Goal: Information Seeking & Learning: Learn about a topic

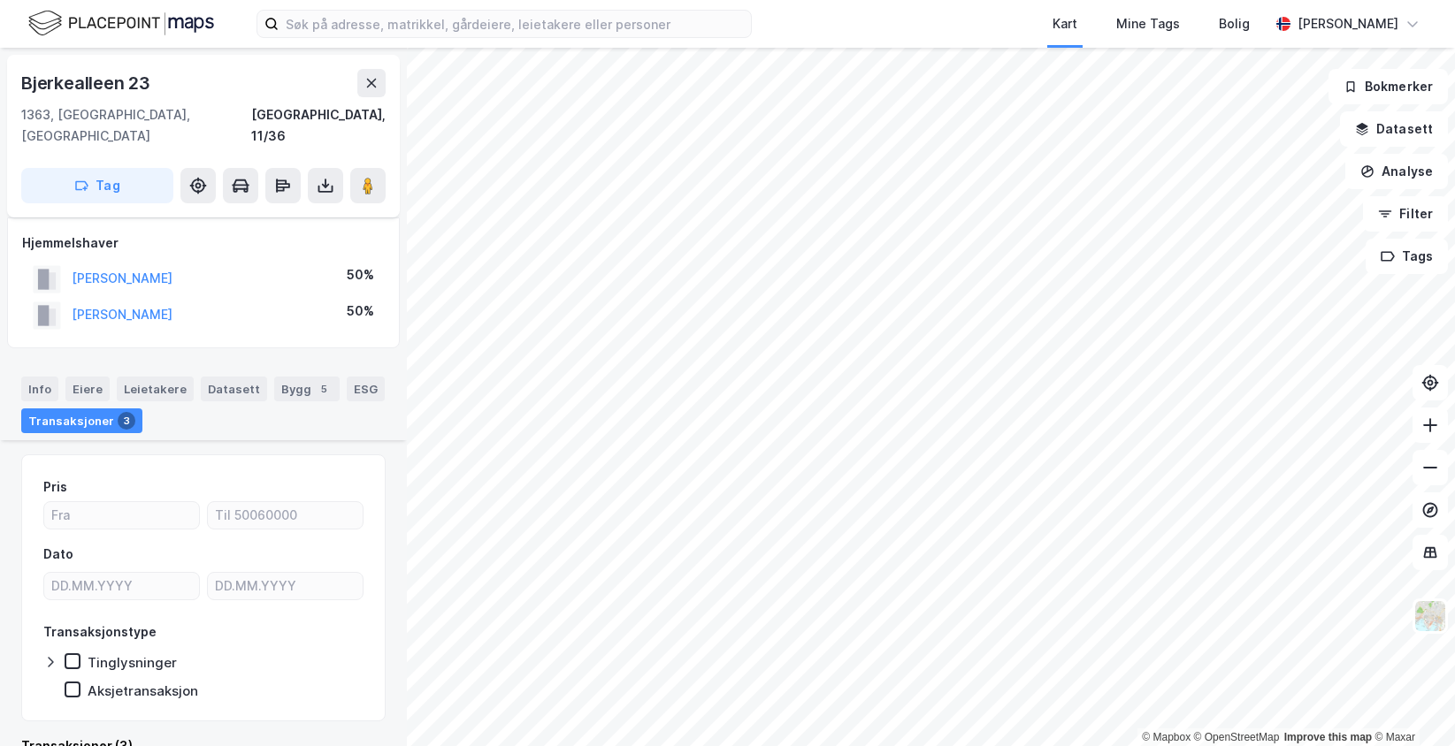
scroll to position [411, 0]
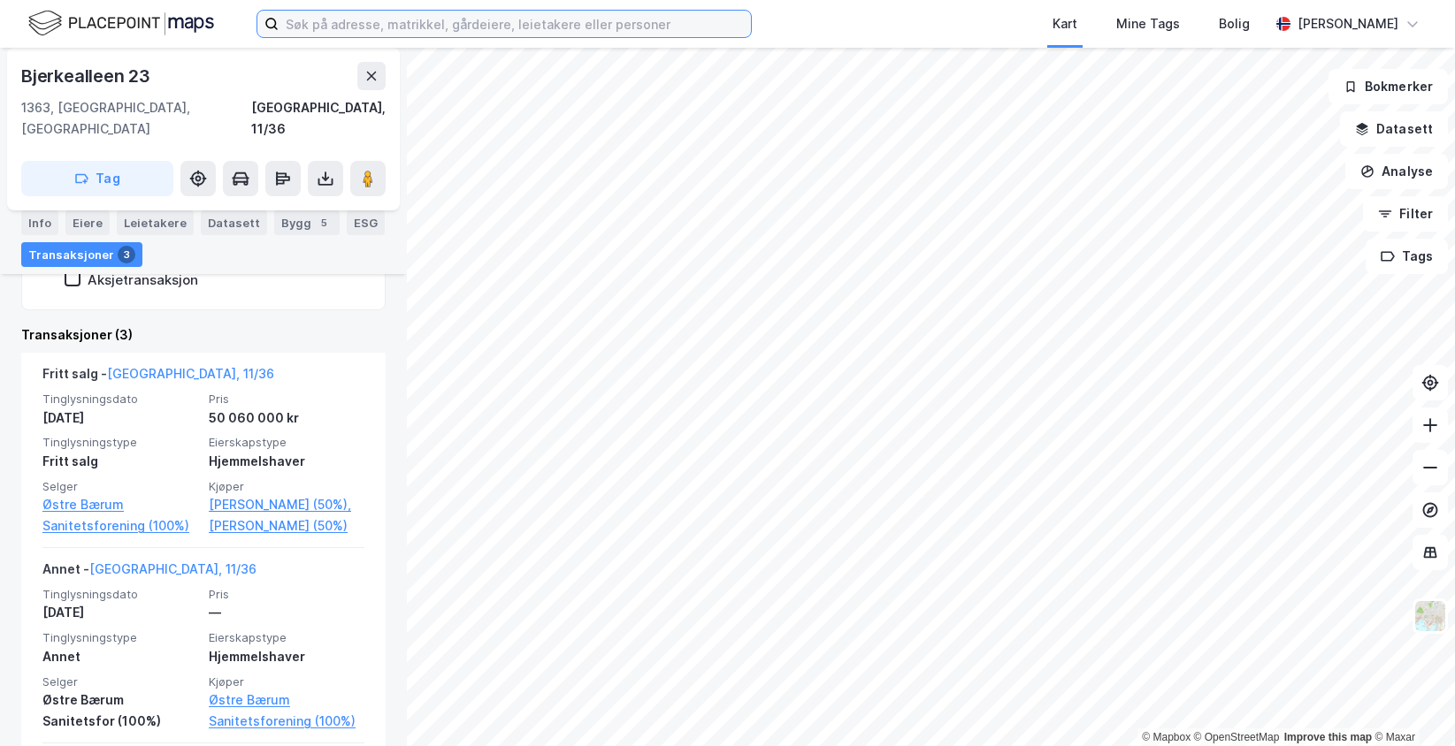
click at [371, 16] on input at bounding box center [515, 24] width 472 height 27
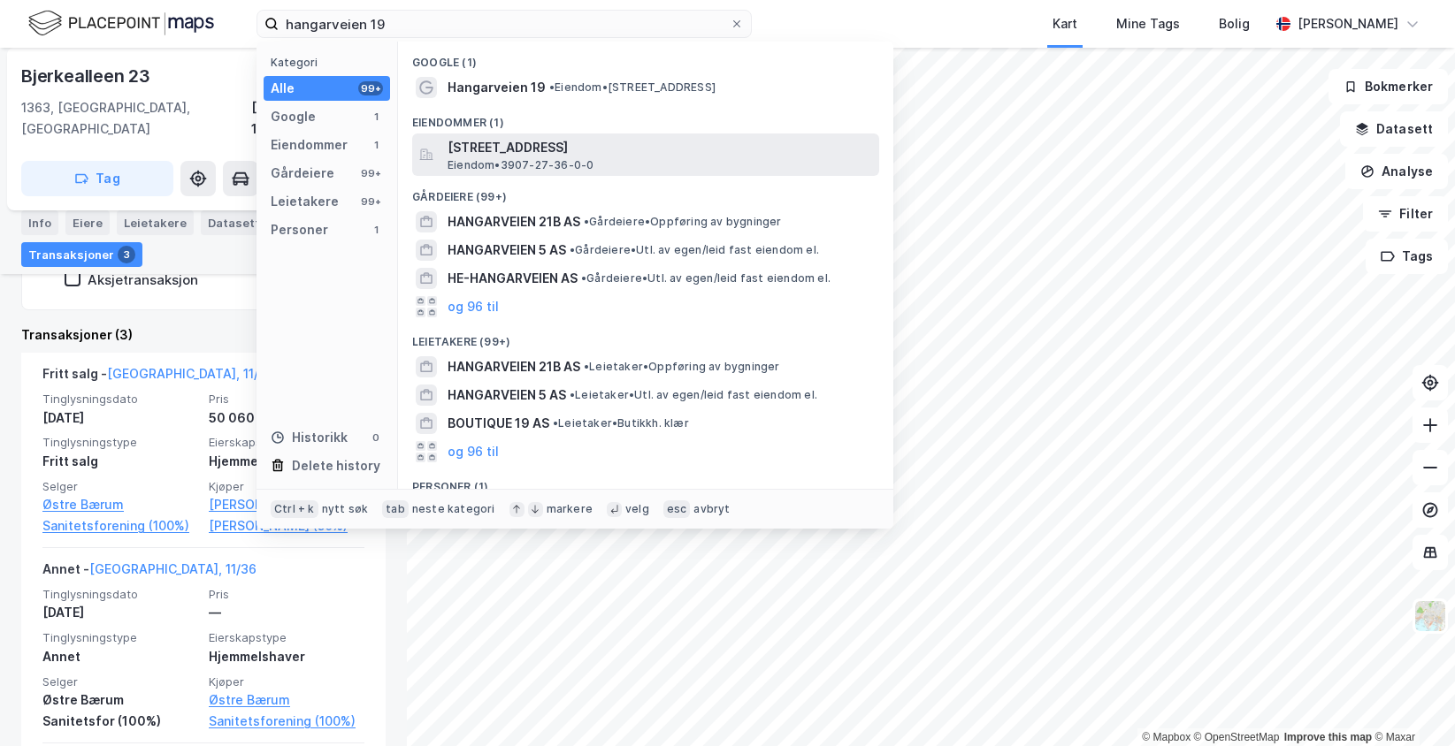
click at [540, 164] on span "Eiendom • 3907-27-36-0-0" at bounding box center [521, 165] width 146 height 14
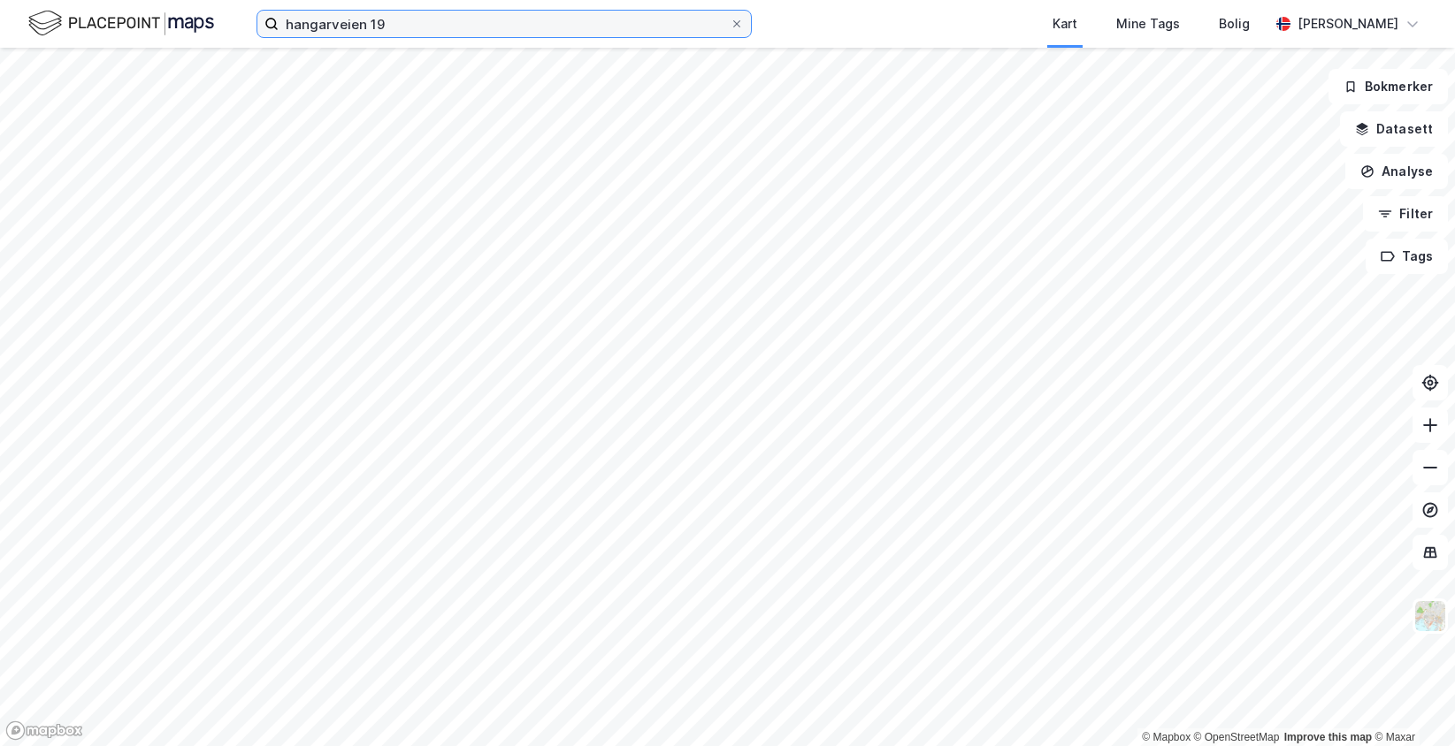
click at [455, 27] on input "hangarveien 19" at bounding box center [504, 24] width 451 height 27
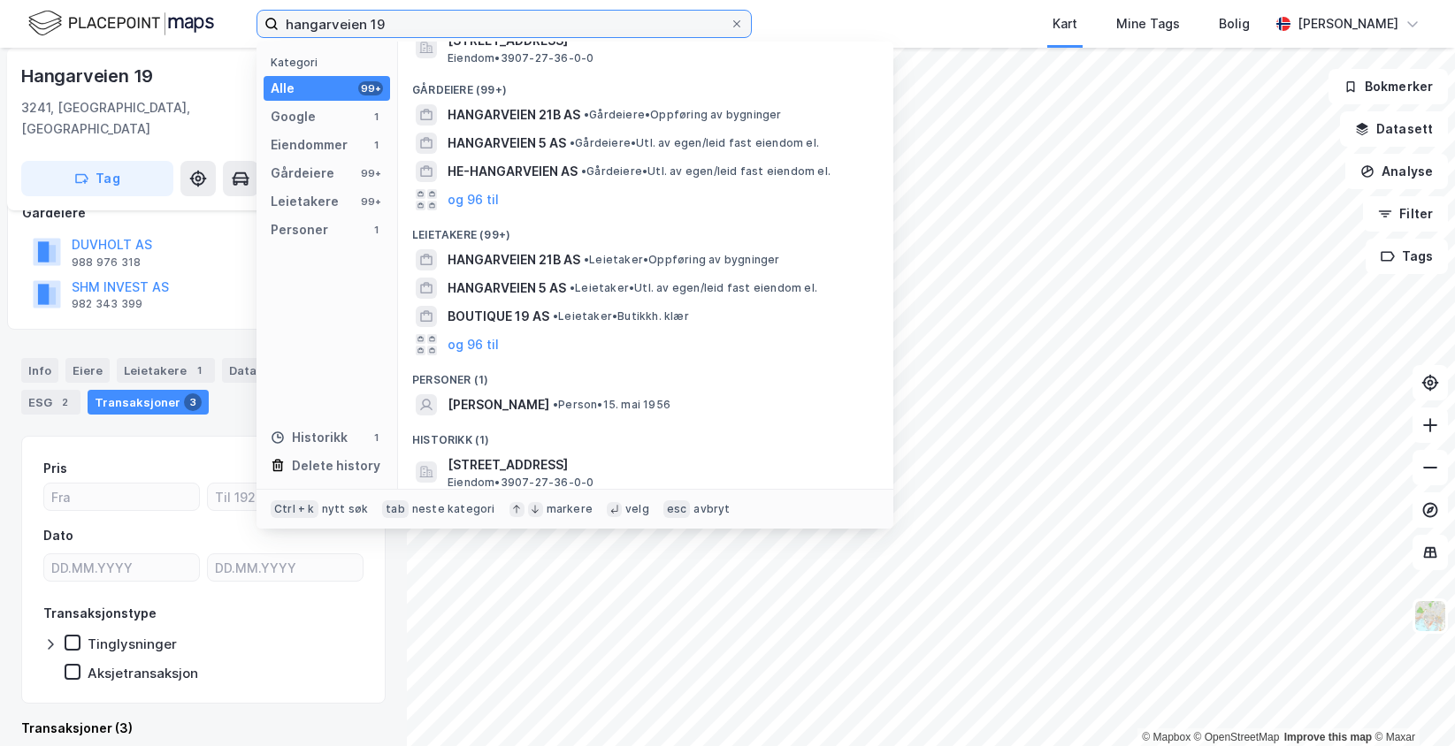
scroll to position [111, 0]
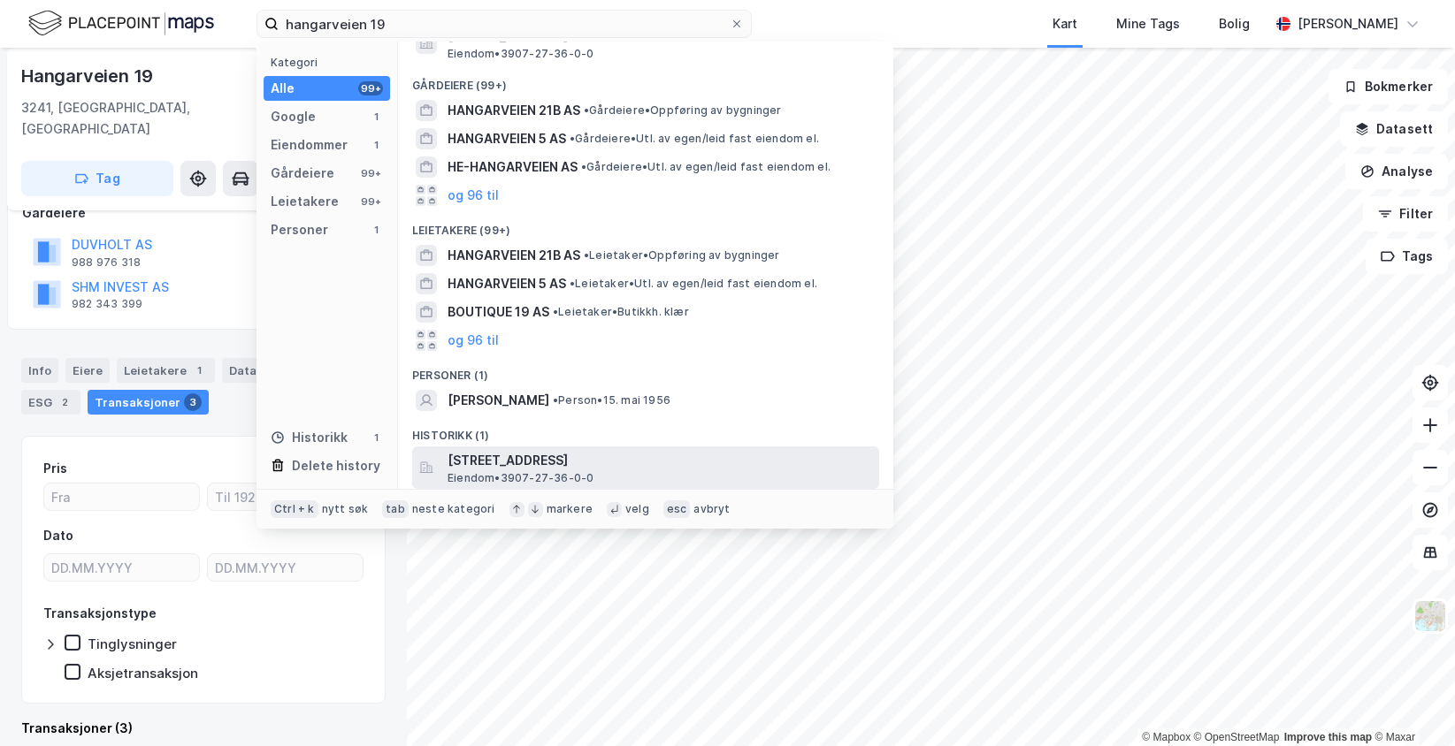
click at [509, 475] on span "Eiendom • 3907-27-36-0-0" at bounding box center [521, 478] width 146 height 14
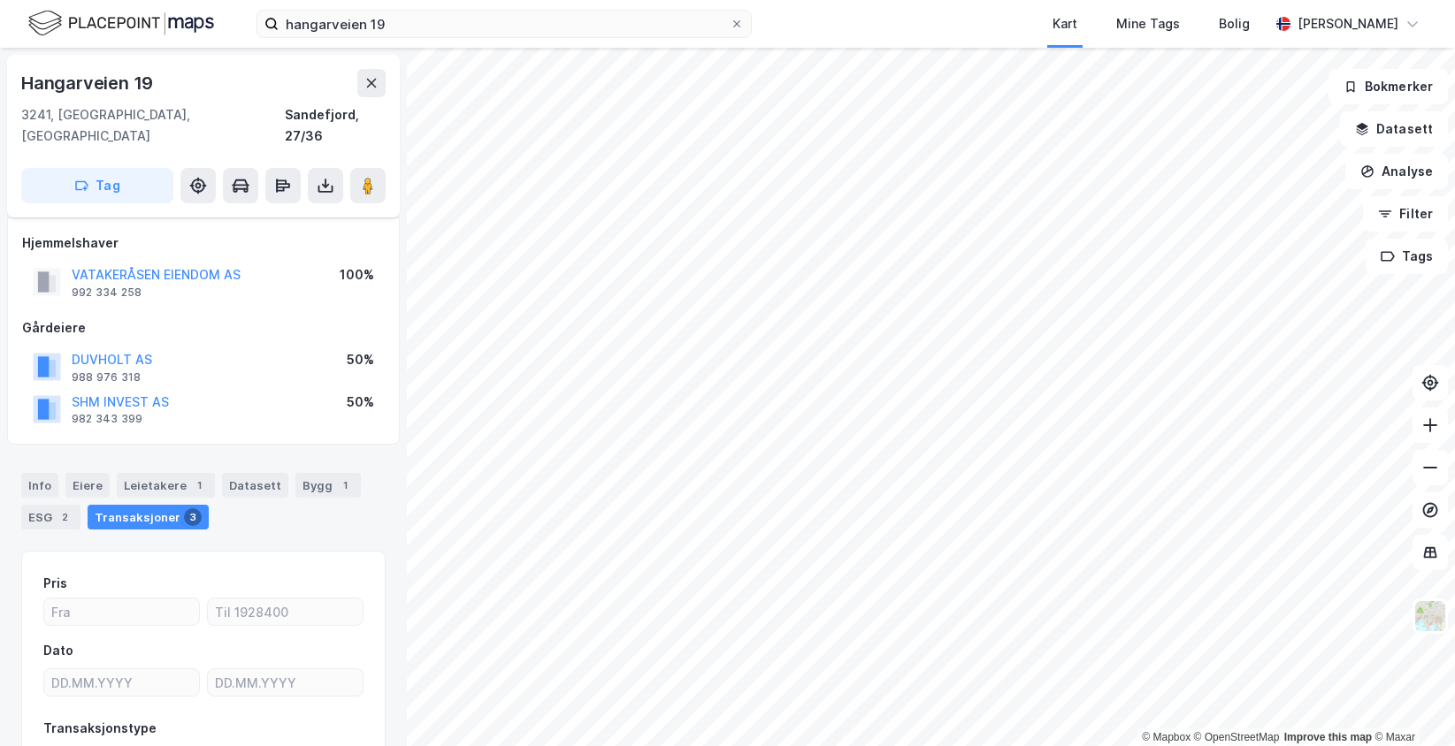
scroll to position [115, 0]
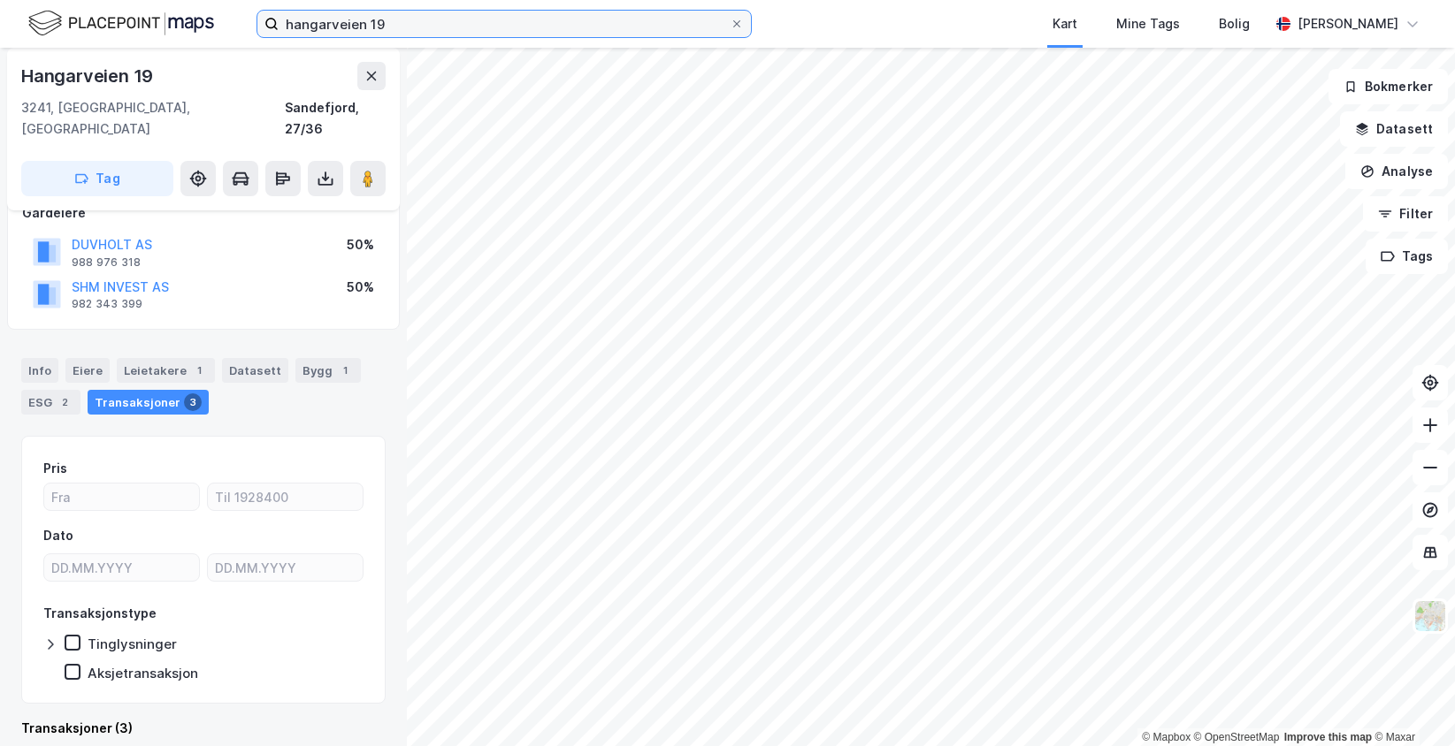
click at [416, 16] on input "hangarveien 19" at bounding box center [504, 24] width 451 height 27
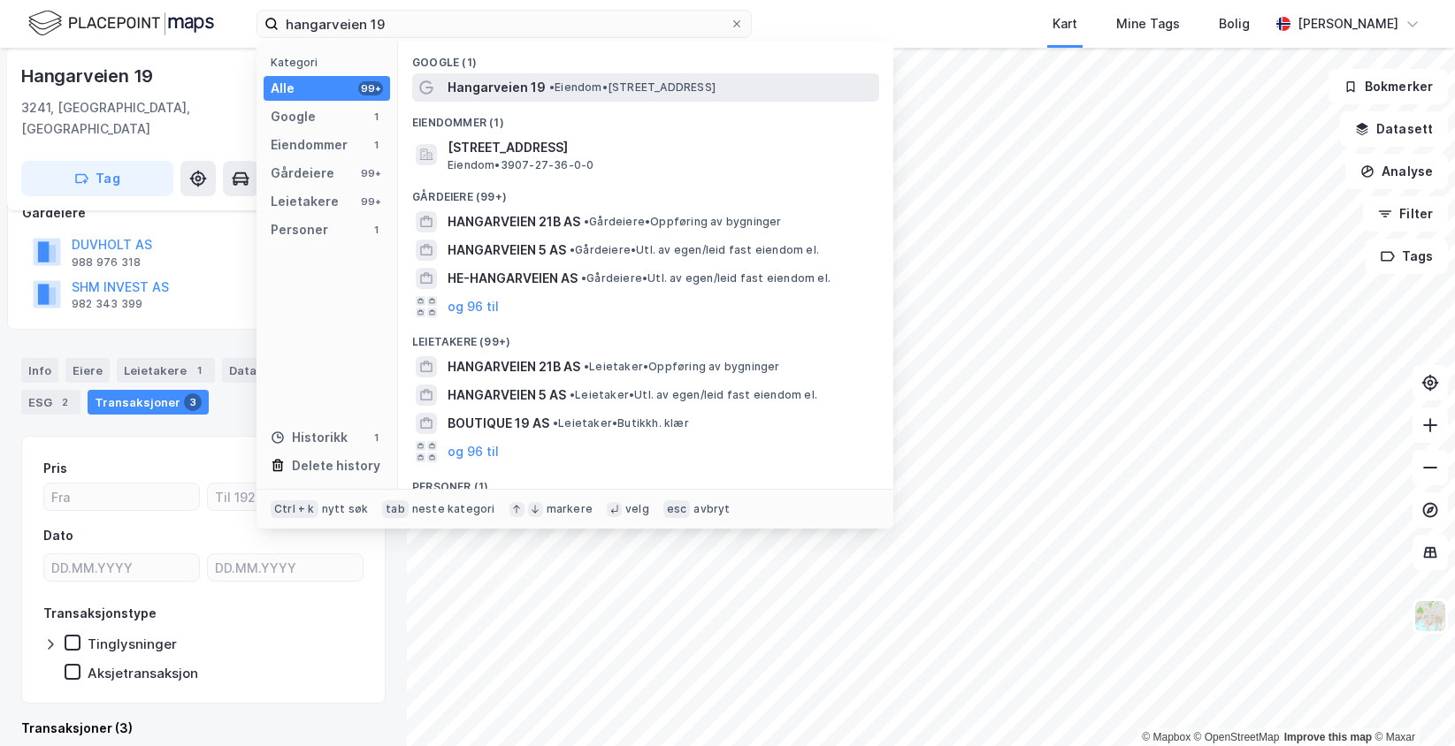
click at [503, 88] on span "Hangarveien 19" at bounding box center [497, 87] width 98 height 21
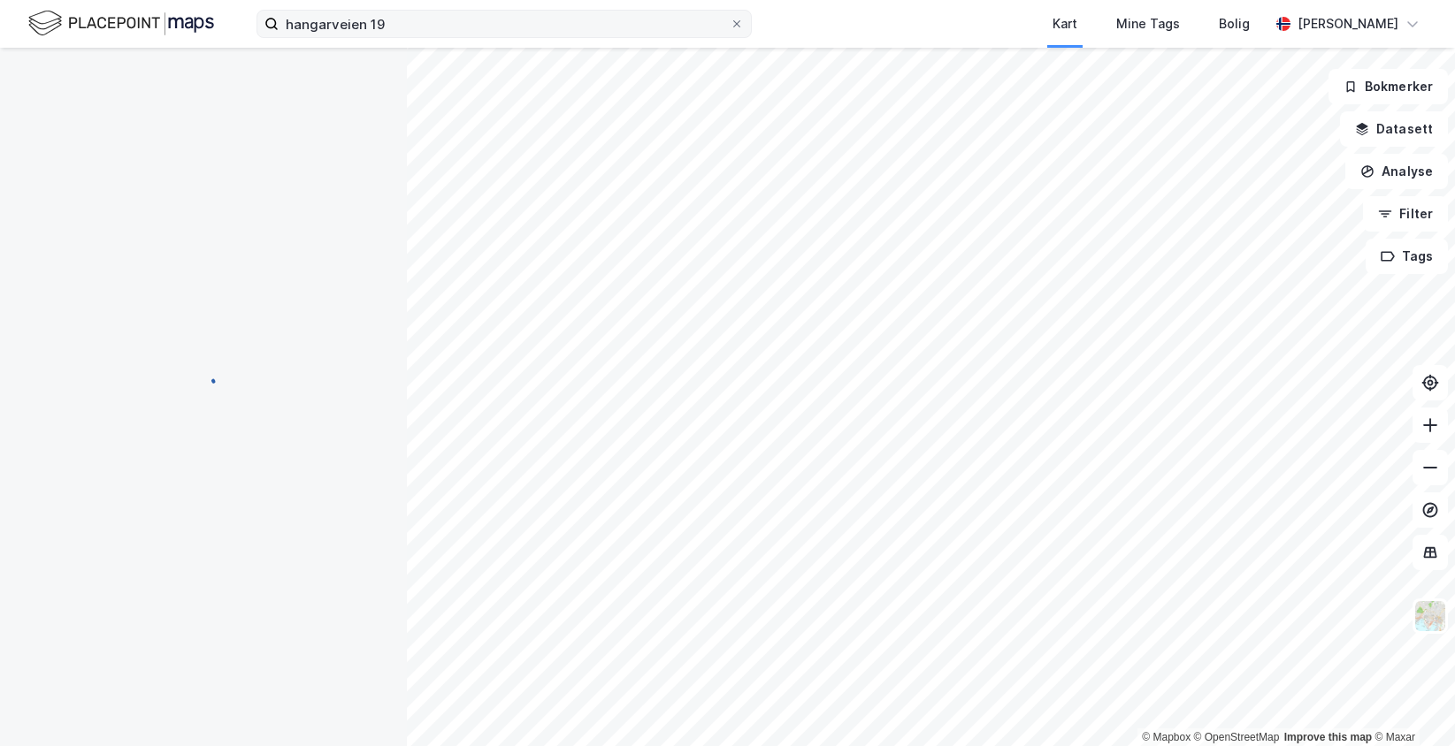
scroll to position [115, 0]
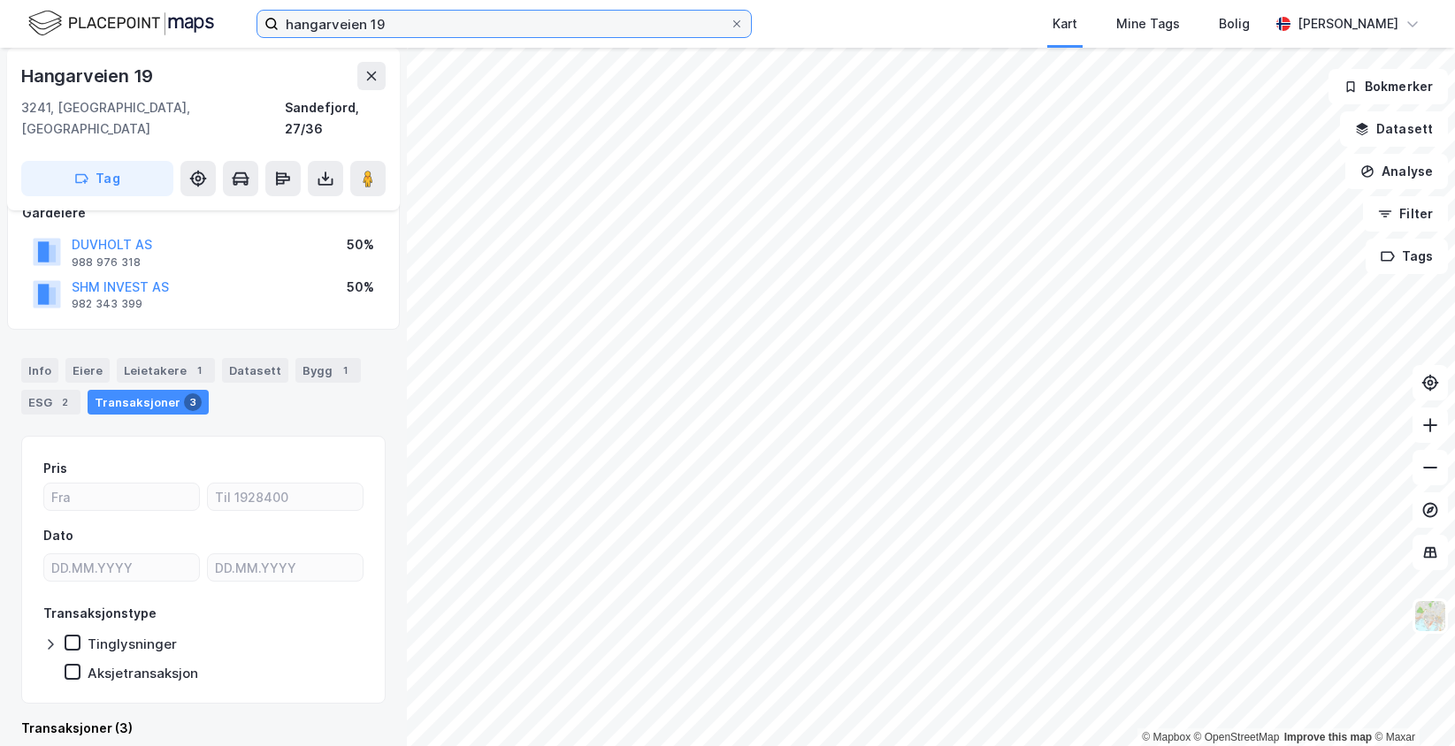
click at [443, 25] on input "hangarveien 19" at bounding box center [504, 24] width 451 height 27
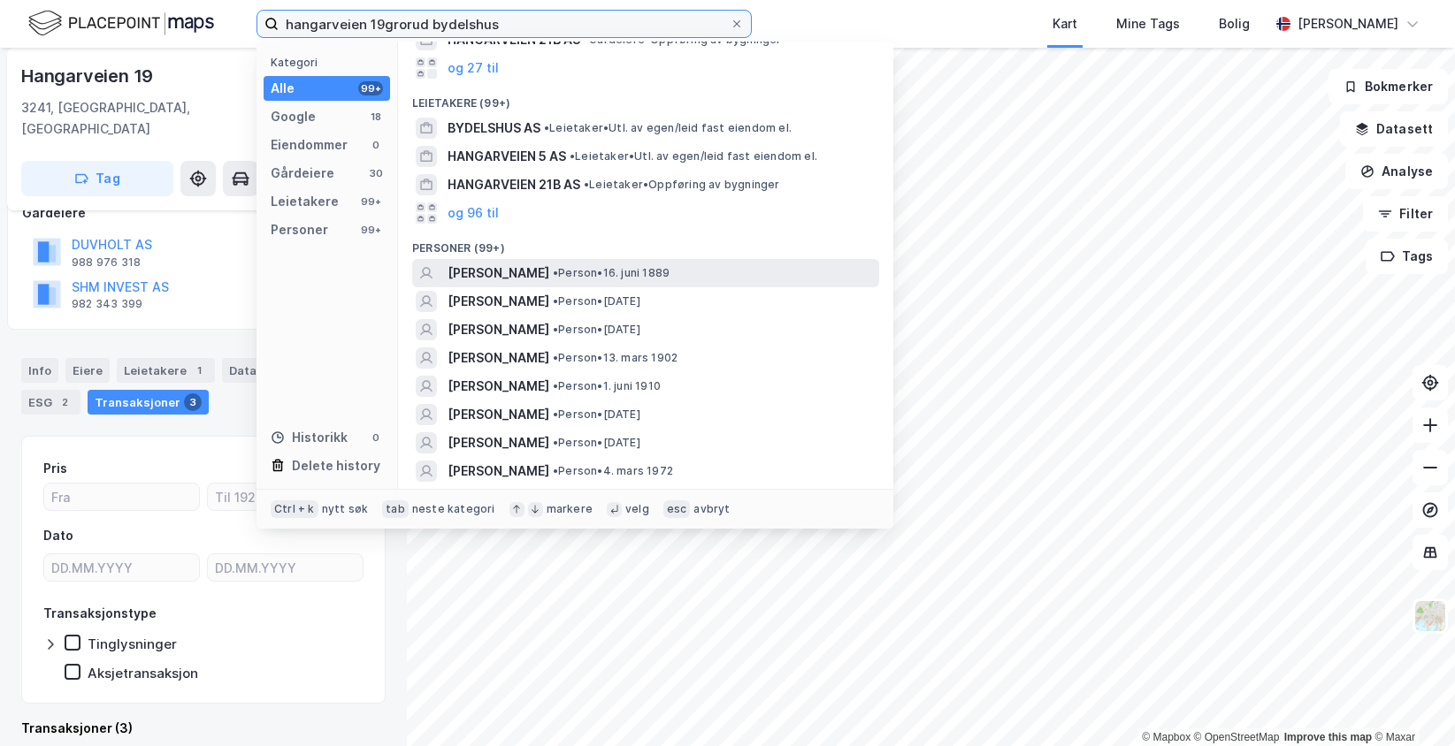
scroll to position [271, 0]
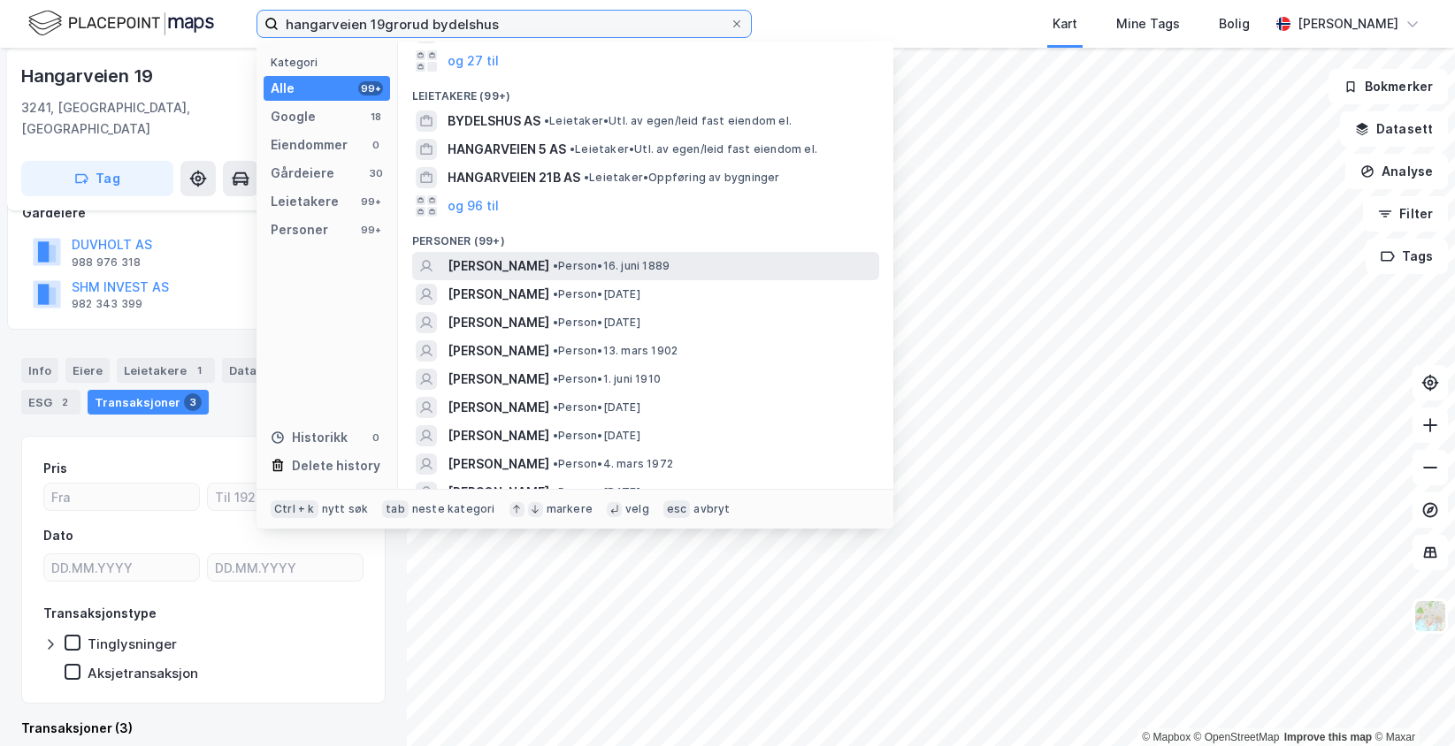
drag, startPoint x: 382, startPoint y: 22, endPoint x: 225, endPoint y: 23, distance: 157.4
click at [225, 23] on div "hangarveien 19grorud bydelshus Kategori Alle 99+ Google 18 Eiendommer 0 Gårdeie…" at bounding box center [727, 24] width 1455 height 48
type input "[GEOGRAPHIC_DATA]"
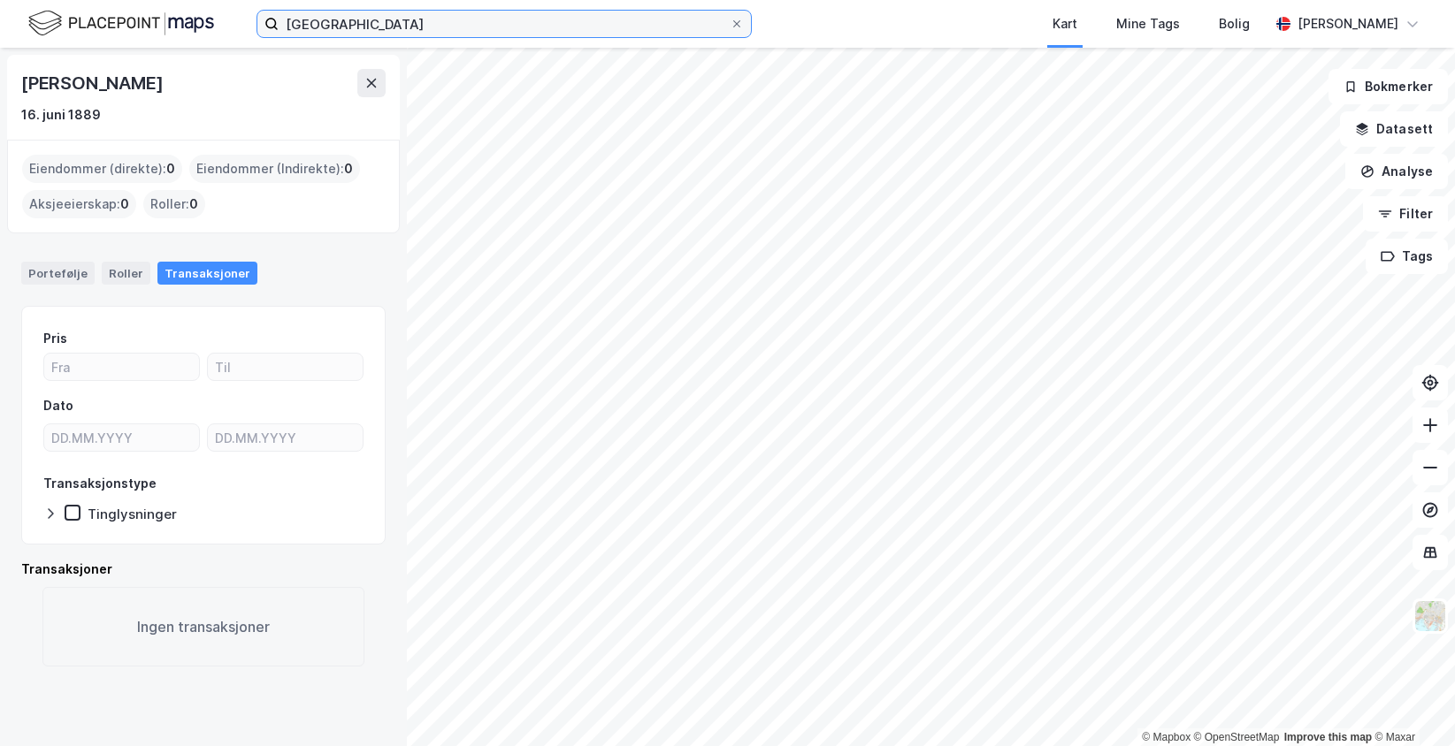
click at [425, 33] on input "[GEOGRAPHIC_DATA]" at bounding box center [504, 24] width 451 height 27
click at [728, 14] on input "[GEOGRAPHIC_DATA]" at bounding box center [504, 24] width 451 height 27
click at [739, 19] on icon at bounding box center [736, 24] width 11 height 11
click at [730, 19] on input "[GEOGRAPHIC_DATA]" at bounding box center [504, 24] width 451 height 27
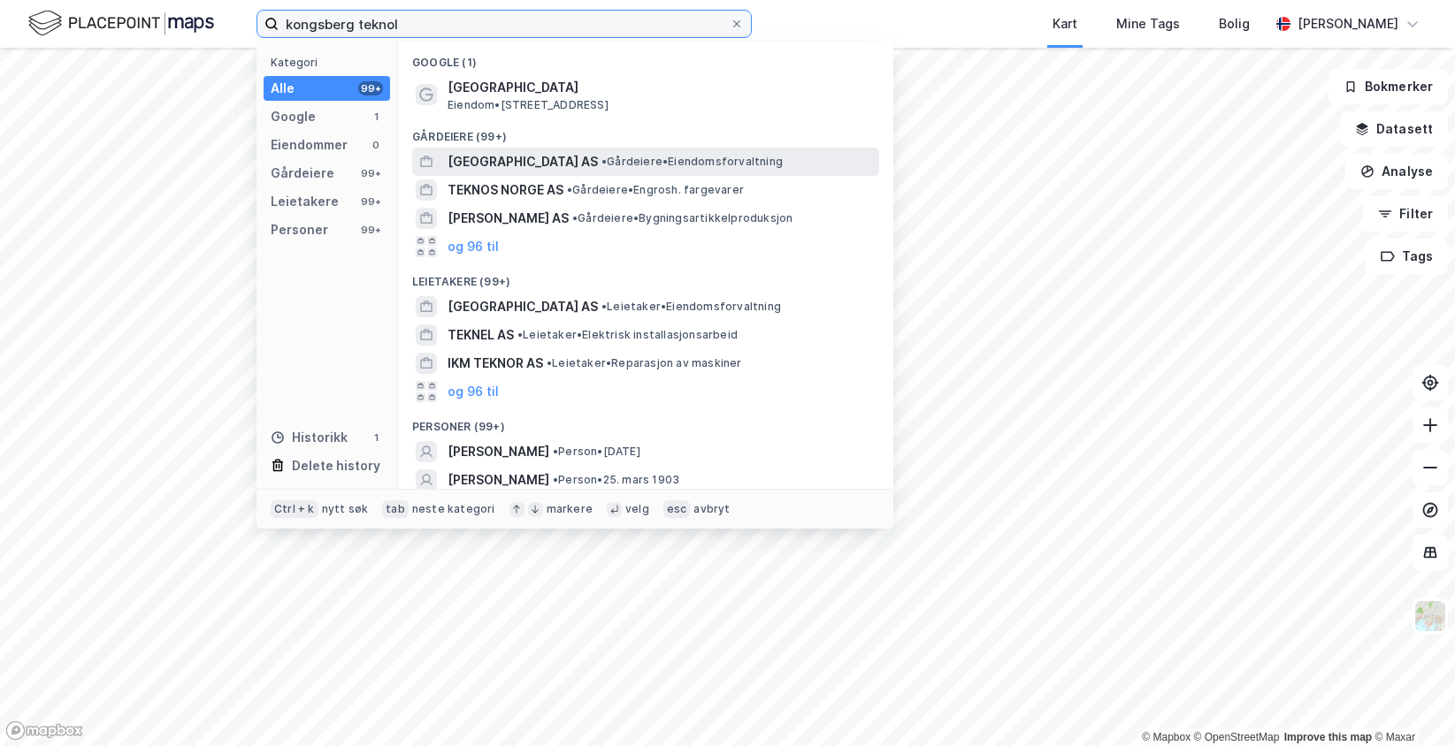
type input "kongsberg teknol"
click at [543, 152] on span "[GEOGRAPHIC_DATA] AS" at bounding box center [523, 161] width 150 height 21
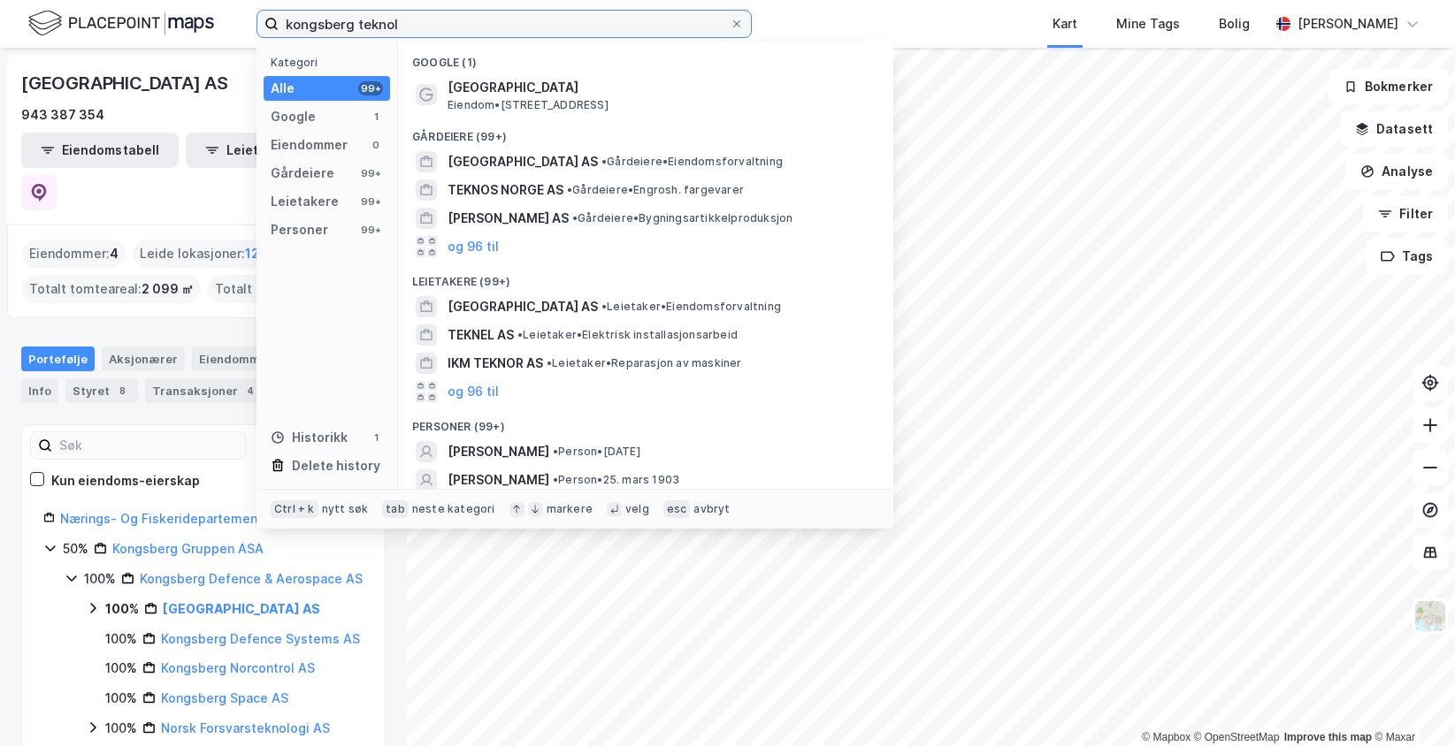
click at [465, 21] on input "kongsberg teknol" at bounding box center [504, 24] width 451 height 27
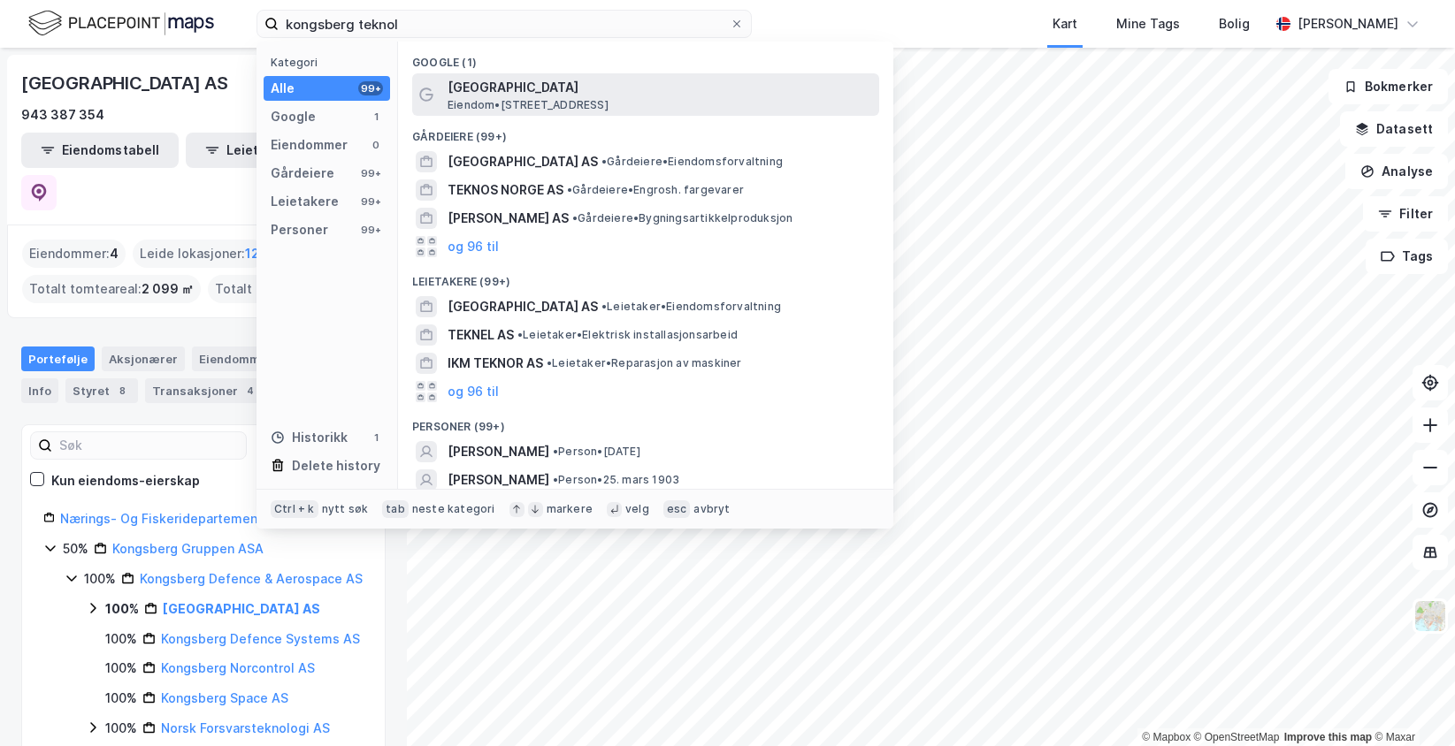
click at [492, 96] on span "[GEOGRAPHIC_DATA]" at bounding box center [660, 87] width 425 height 21
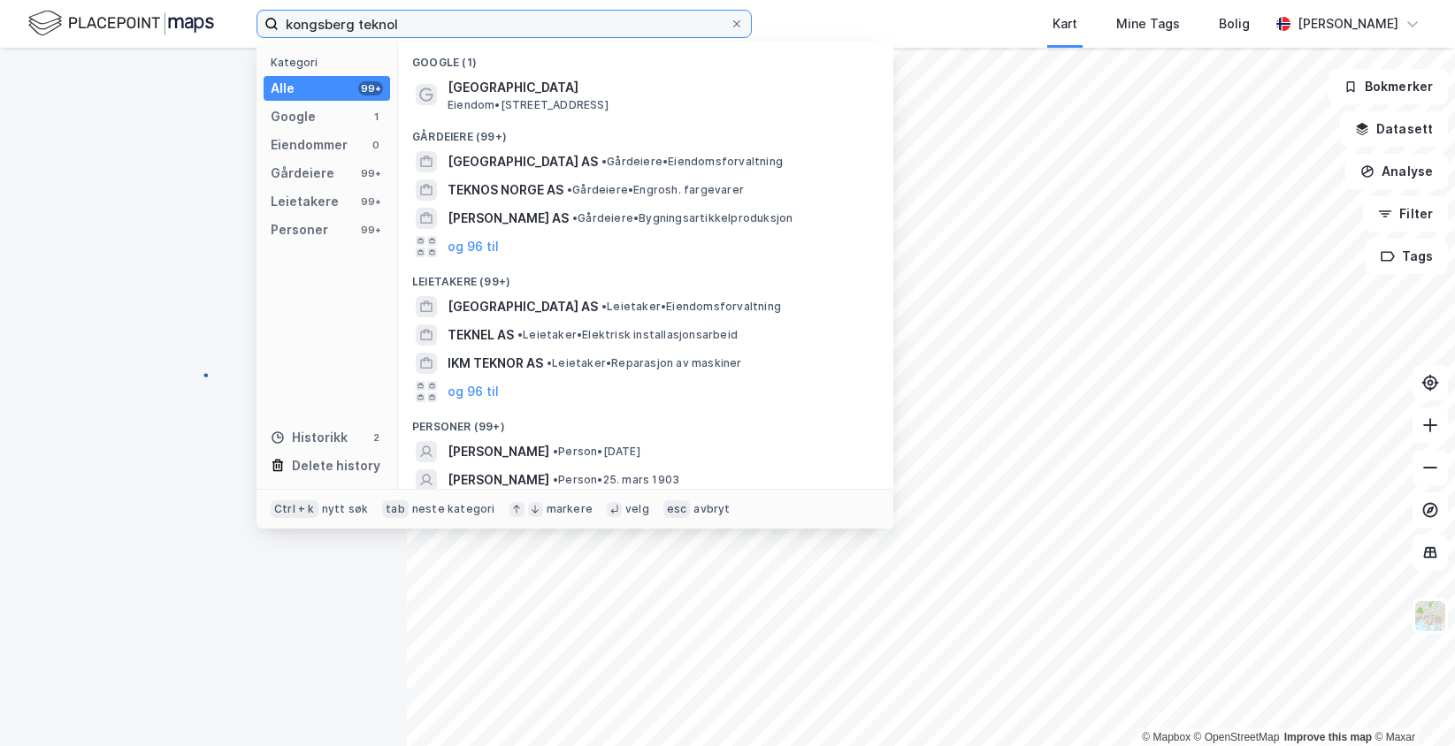
click at [489, 30] on input "kongsberg teknol" at bounding box center [504, 24] width 451 height 27
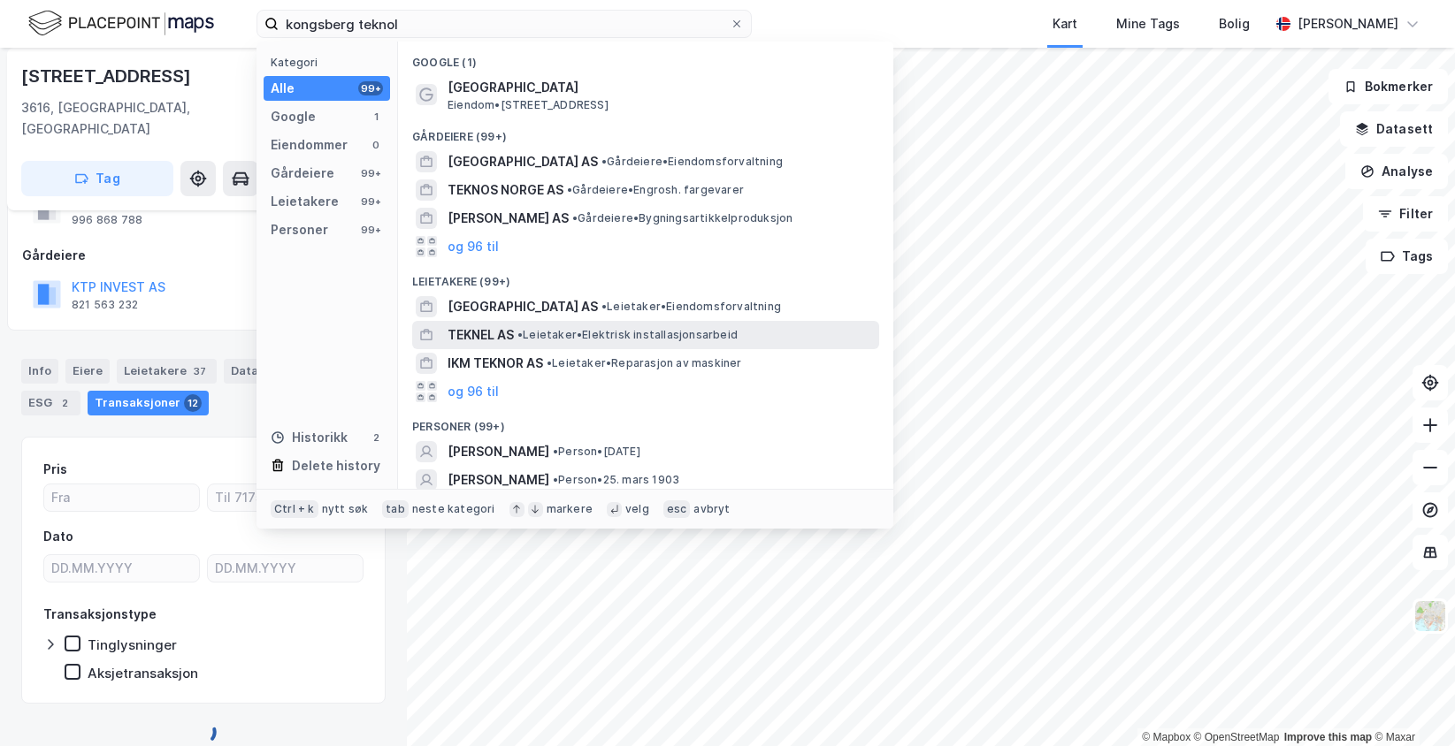
click at [573, 331] on span "• Leietaker • Elektrisk installasjonsarbeid" at bounding box center [627, 335] width 220 height 14
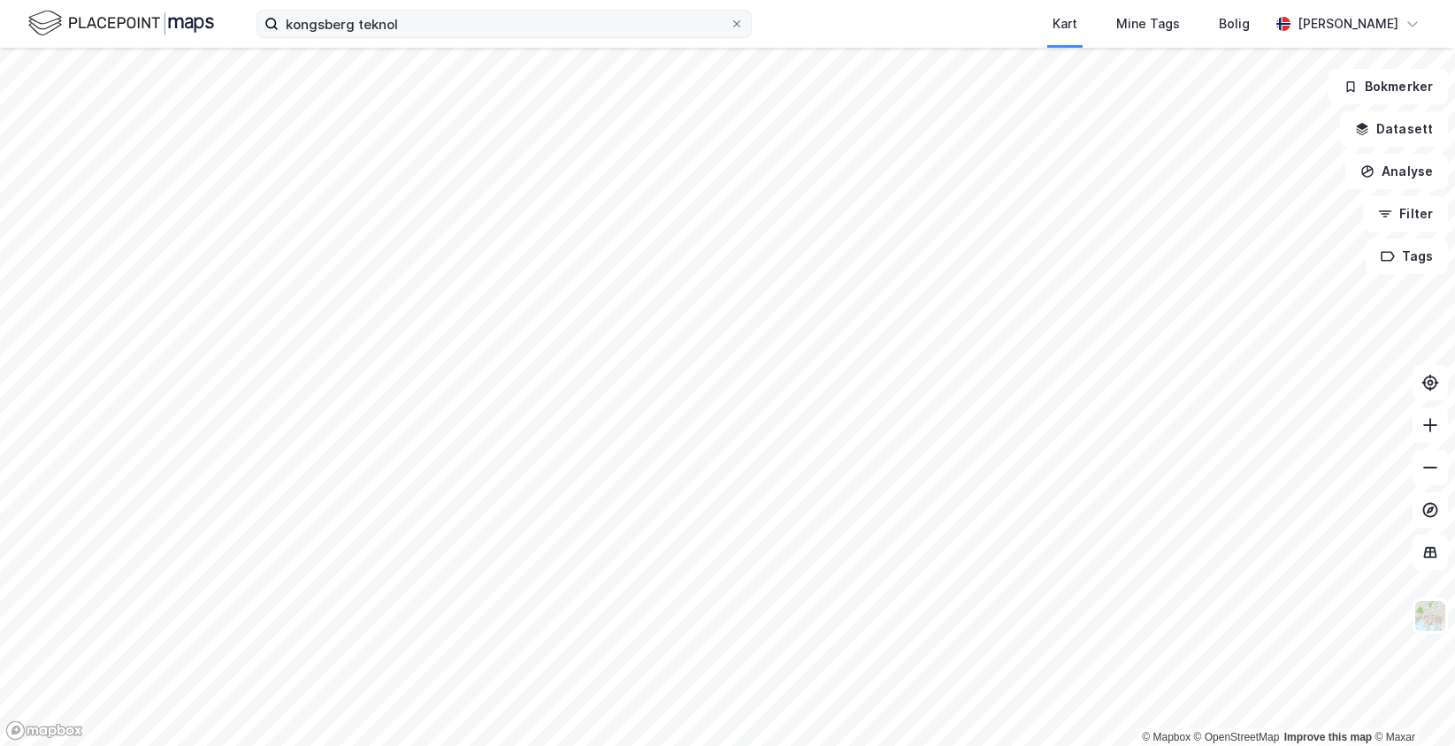
click at [465, 37] on label "kongsberg teknol" at bounding box center [503, 24] width 495 height 28
click at [465, 37] on input "kongsberg teknol" at bounding box center [504, 24] width 451 height 27
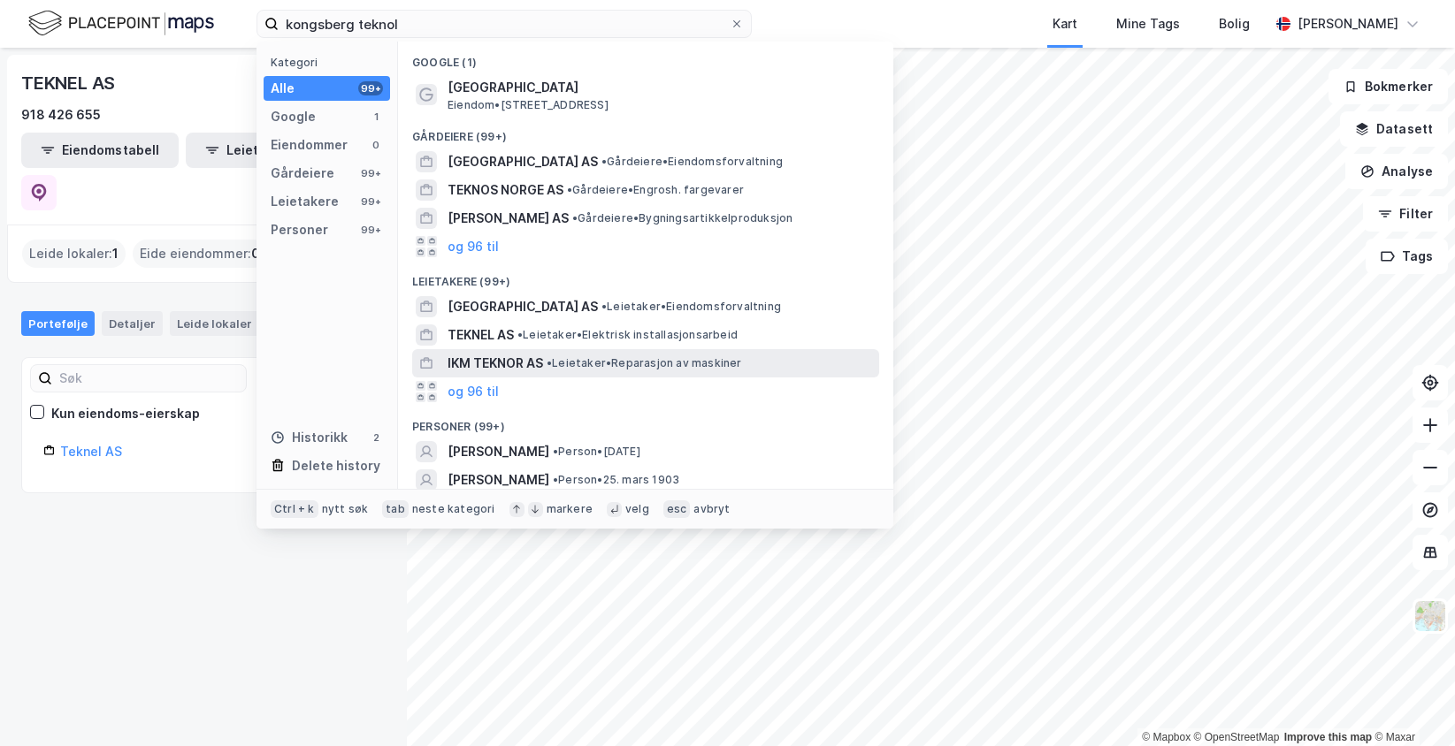
click at [569, 361] on span "• Leietaker • Reparasjon av maskiner" at bounding box center [644, 363] width 195 height 14
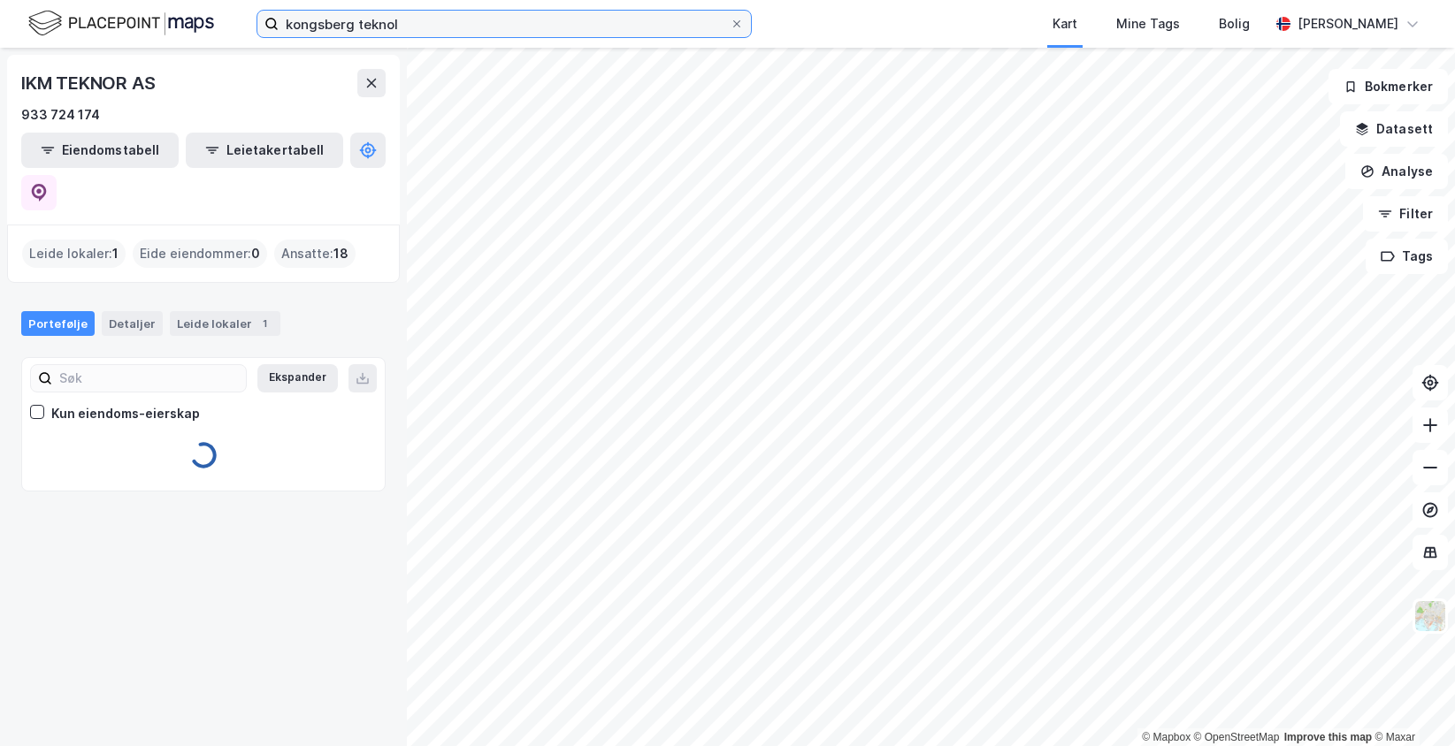
click at [486, 26] on input "kongsberg teknol" at bounding box center [504, 24] width 451 height 27
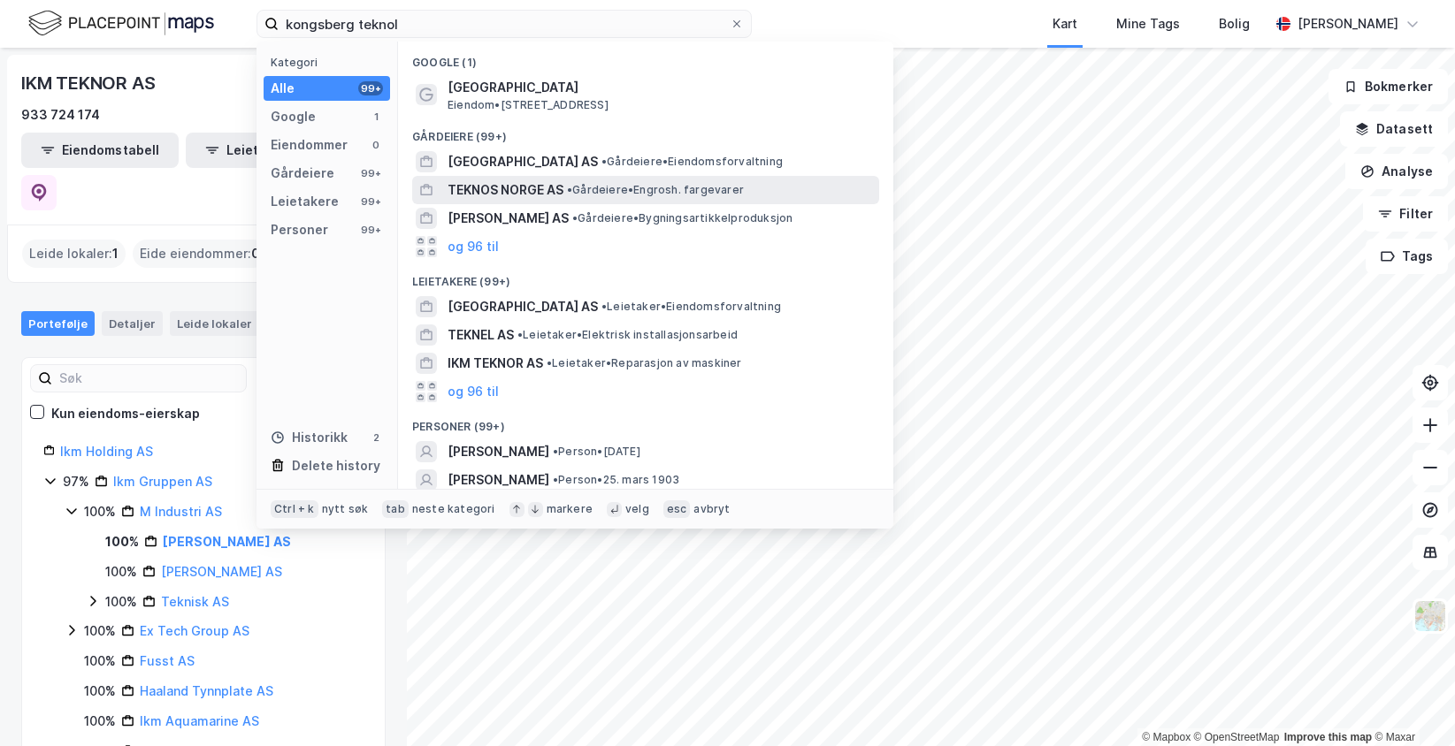
click at [543, 189] on span "TEKNOS NORGE AS" at bounding box center [506, 190] width 116 height 21
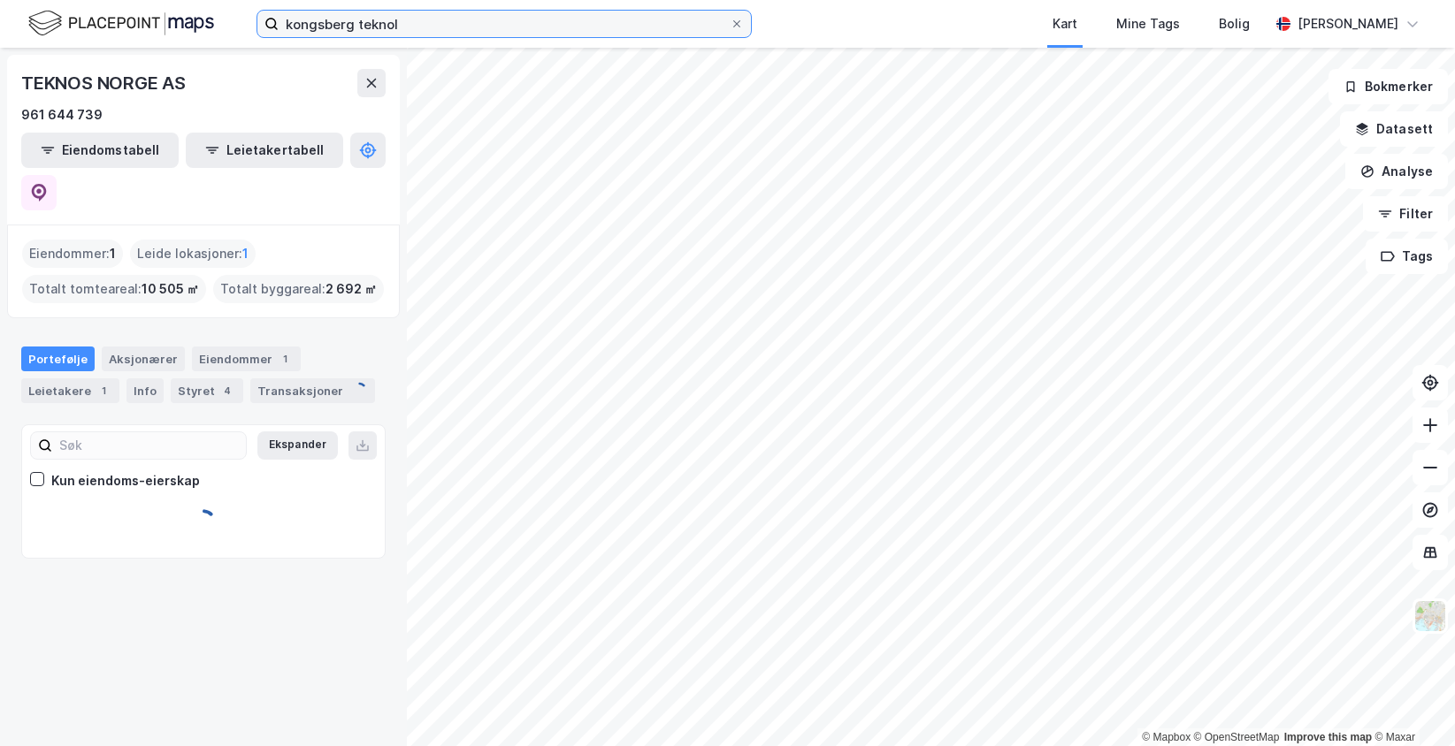
click at [433, 25] on input "kongsberg teknol" at bounding box center [504, 24] width 451 height 27
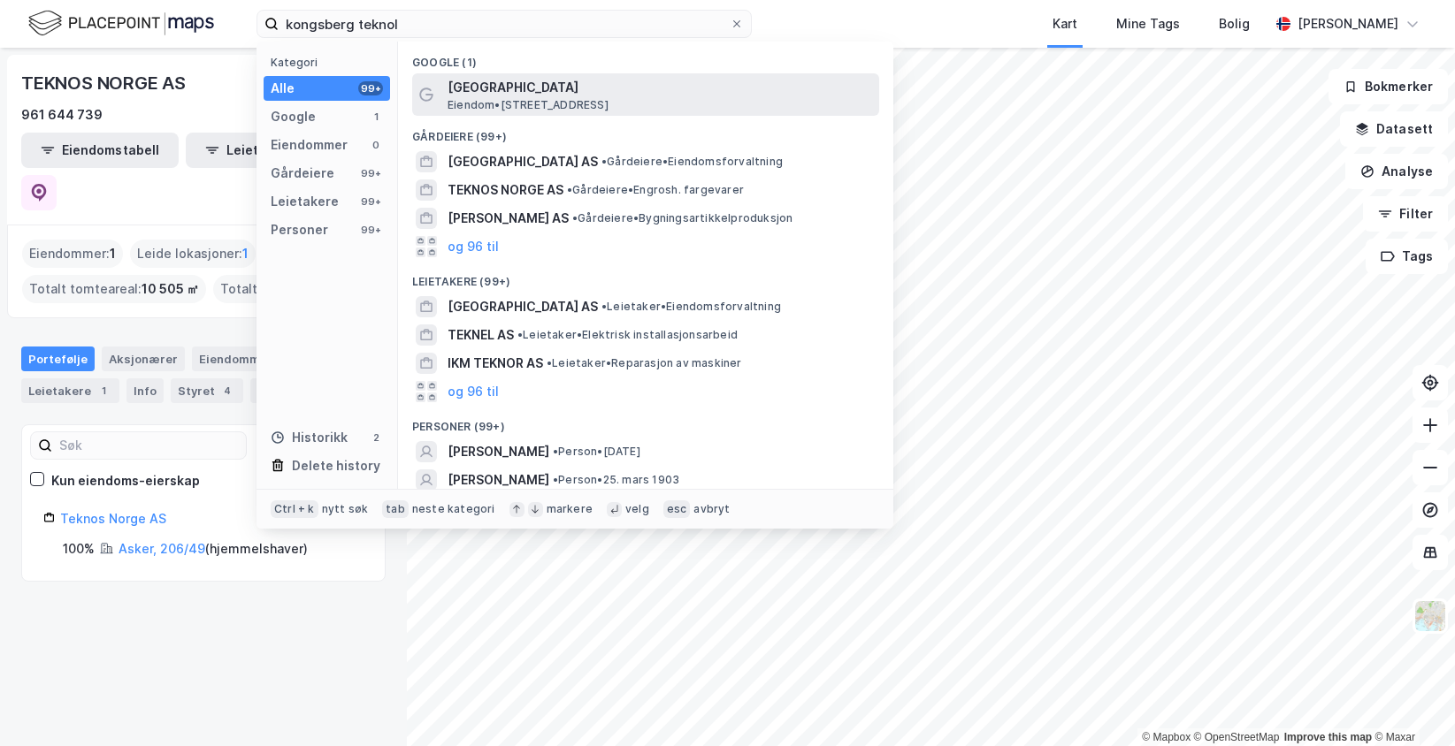
click at [516, 92] on span "[GEOGRAPHIC_DATA]" at bounding box center [660, 87] width 425 height 21
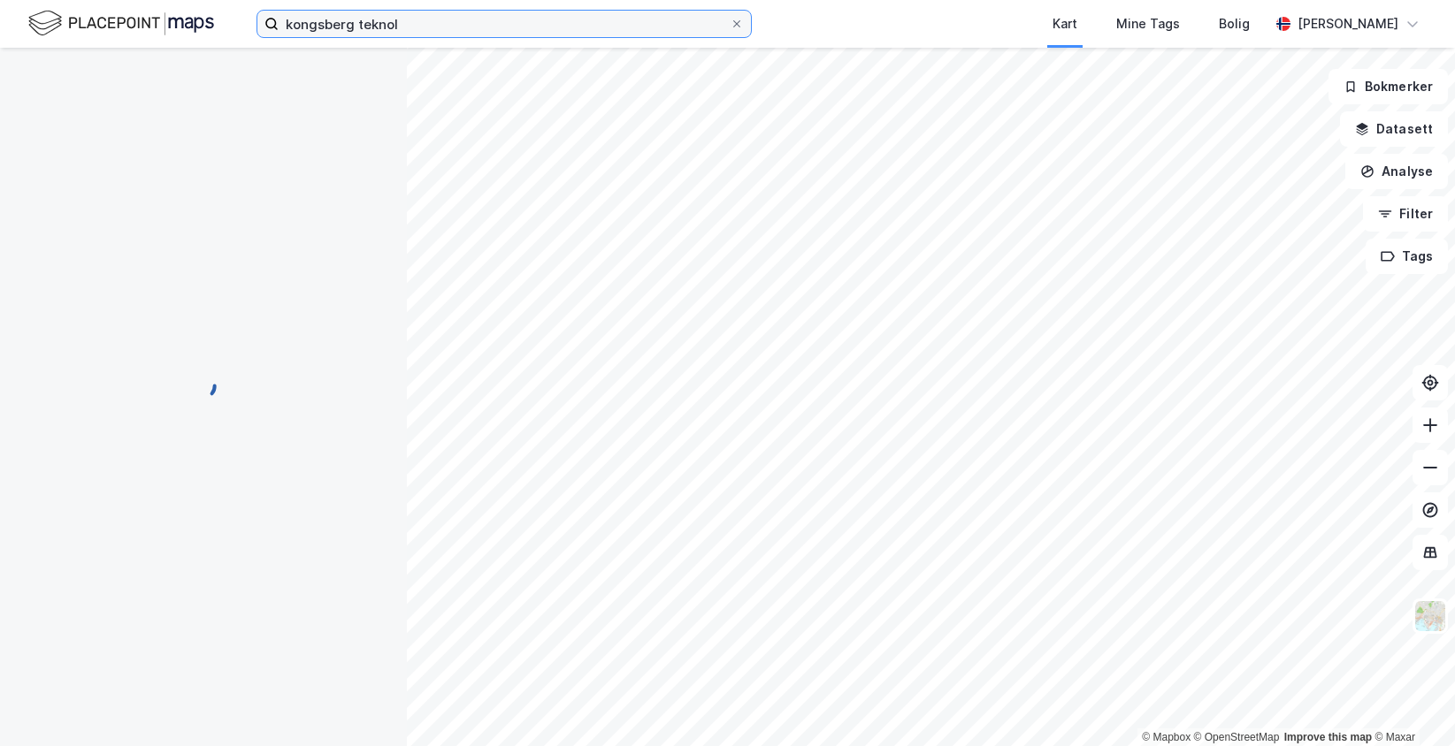
scroll to position [30, 0]
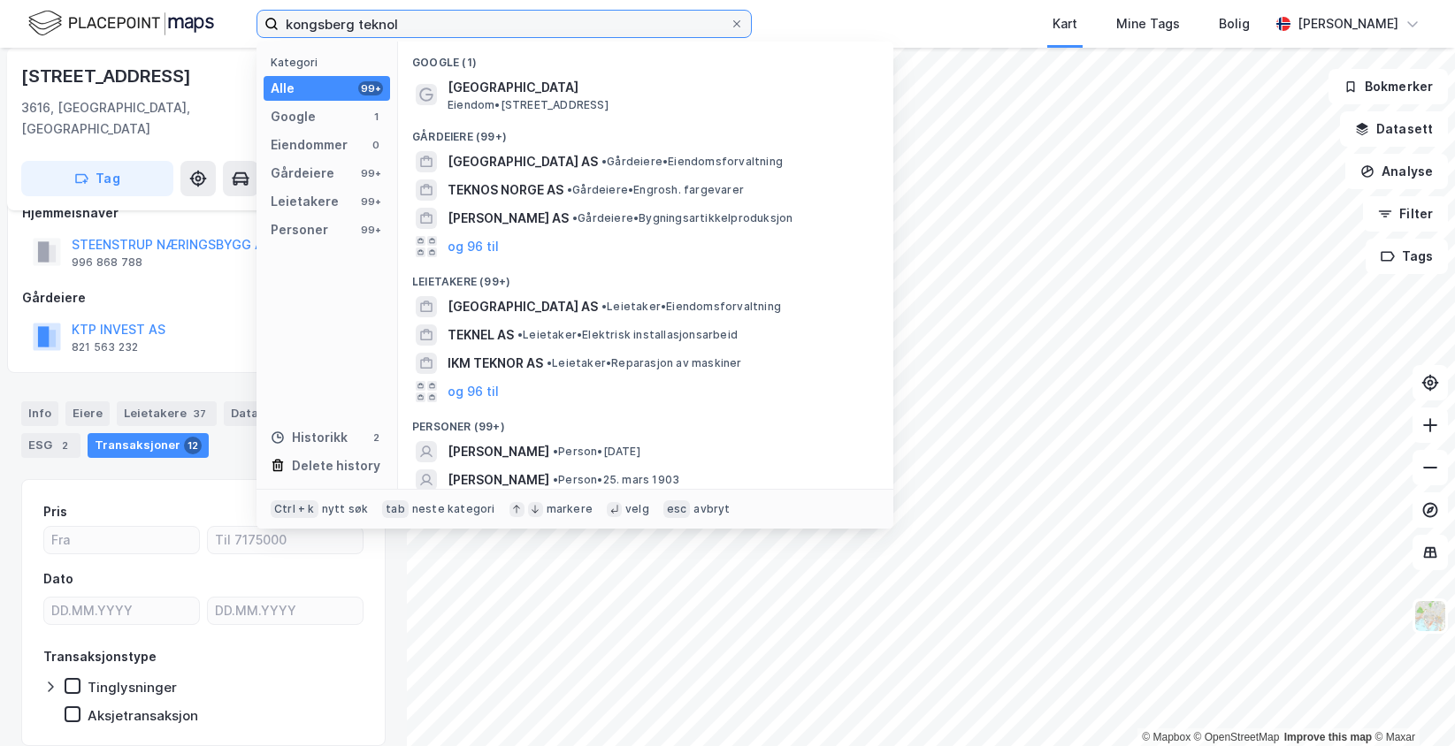
click at [467, 31] on input "kongsberg teknol" at bounding box center [504, 24] width 451 height 27
click at [785, 35] on div "kongsberg teknol Kategori Alle 99+ Google 1 Eiendommer 0 Gårdeiere 99+ Leietake…" at bounding box center [727, 24] width 1455 height 48
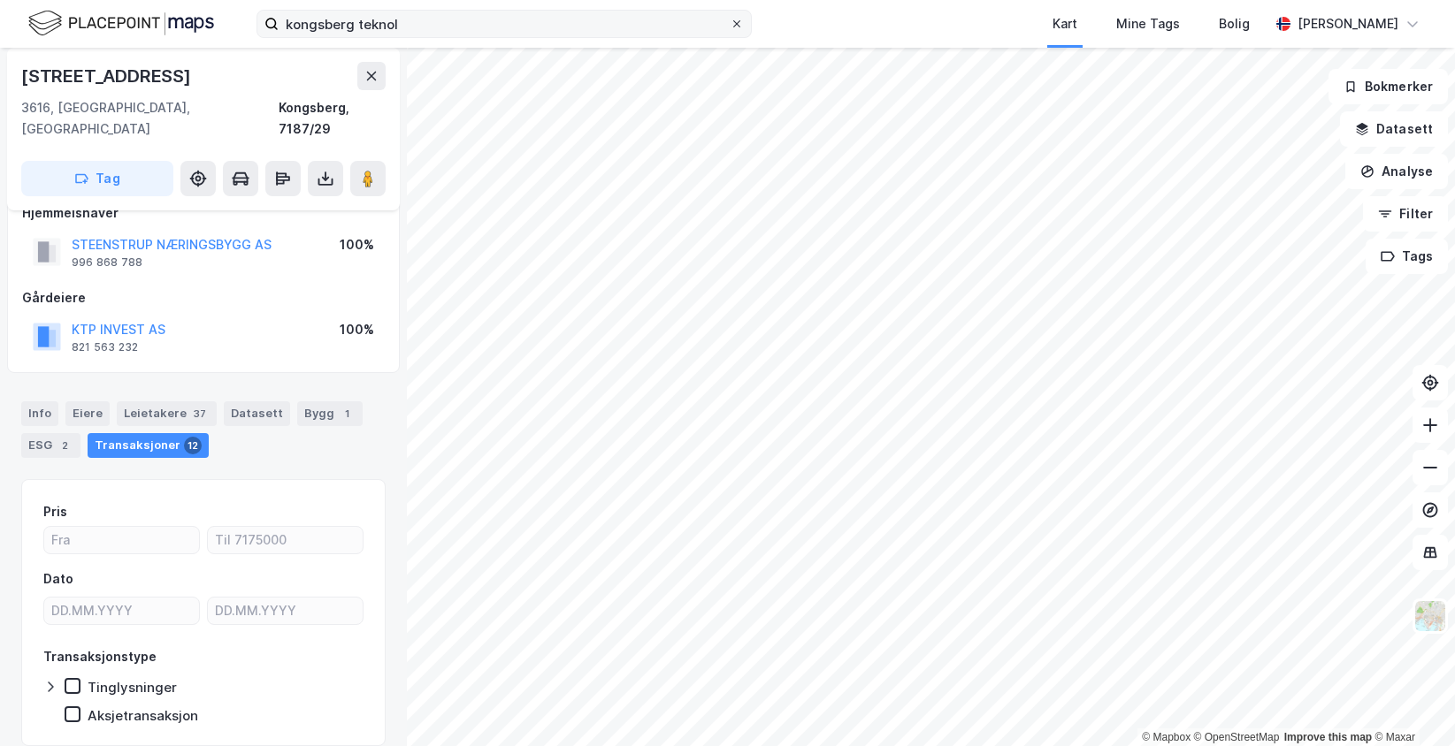
click at [733, 21] on icon at bounding box center [736, 24] width 11 height 11
click at [730, 21] on input "kongsberg teknol" at bounding box center [504, 24] width 451 height 27
